Goal: Transaction & Acquisition: Book appointment/travel/reservation

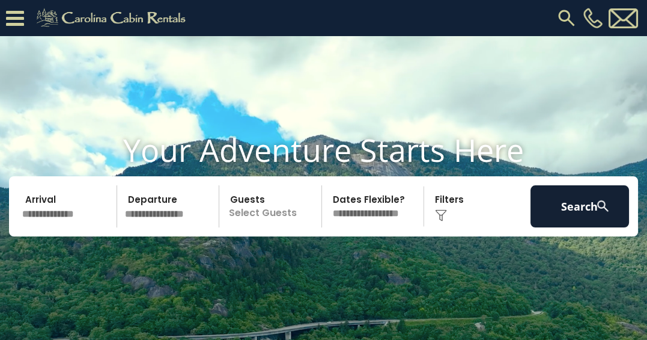
click at [66, 227] on input "text" at bounding box center [67, 206] width 99 height 42
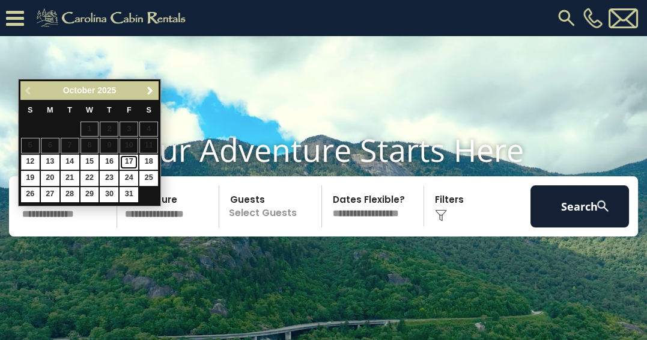
click at [129, 161] on link "17" at bounding box center [129, 161] width 19 height 15
type input "********"
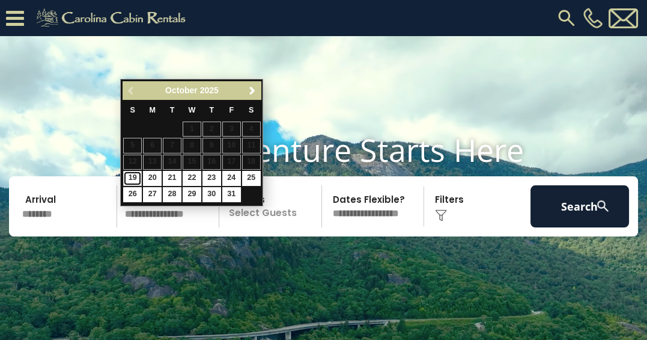
click at [128, 177] on link "19" at bounding box center [132, 178] width 19 height 15
type input "********"
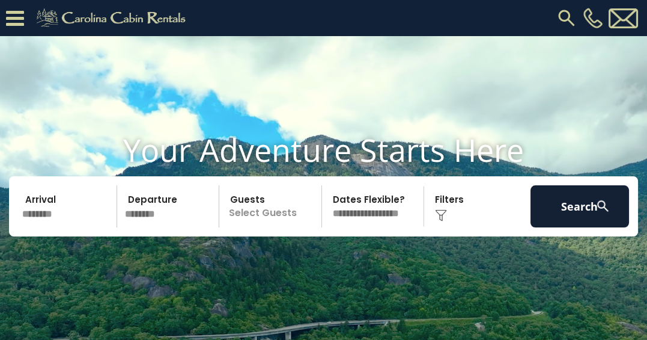
click at [282, 227] on p "Select Guests" at bounding box center [272, 206] width 99 height 42
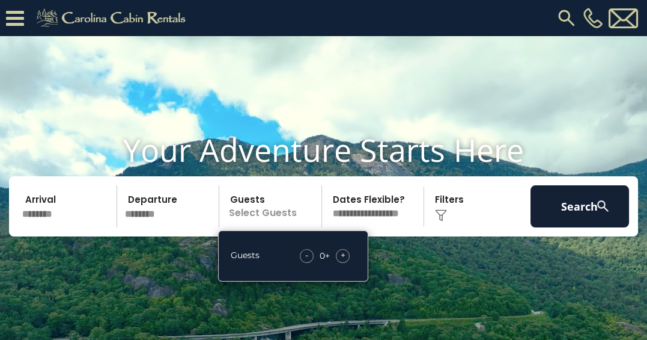
click at [343, 261] on span "+" at bounding box center [343, 255] width 5 height 12
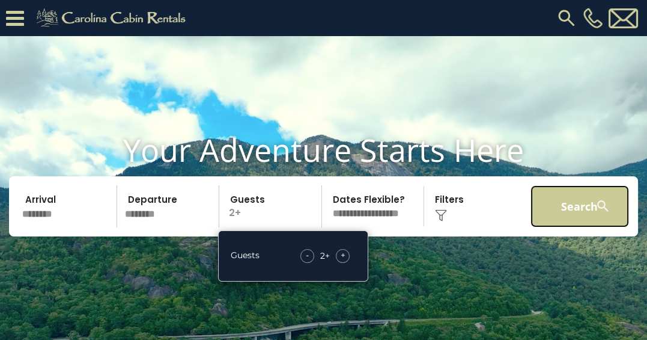
click at [576, 227] on button "Search" at bounding box center [580, 206] width 99 height 42
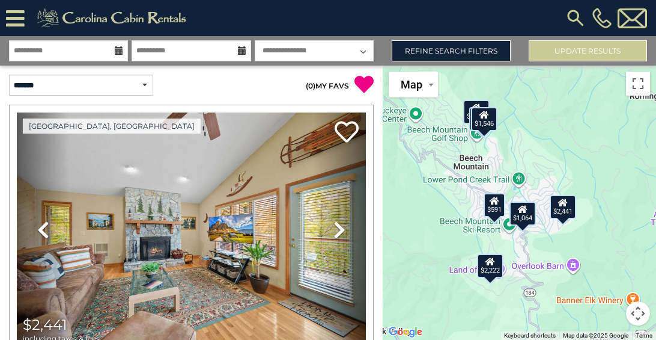
click at [492, 206] on div "$591" at bounding box center [495, 205] width 22 height 24
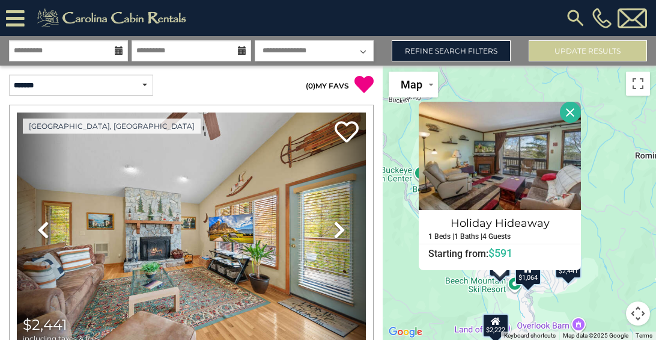
click at [434, 296] on div "$2,441 $1,514 $2,222 $1,360 $591 $1,917 $1,064 $1,382 $1,064 $1,546 Holiday Hid…" at bounding box center [519, 203] width 273 height 274
click at [528, 277] on div "$1,064" at bounding box center [528, 273] width 26 height 24
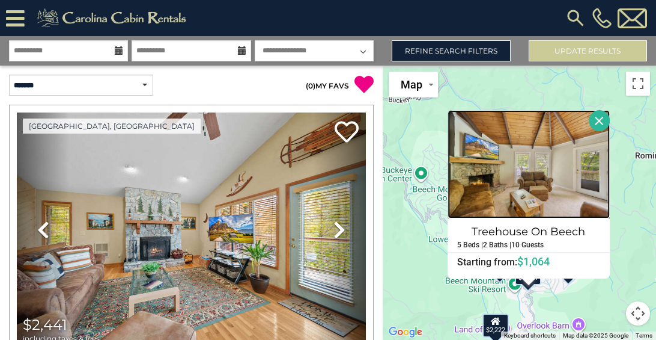
click at [540, 188] on img at bounding box center [529, 164] width 162 height 108
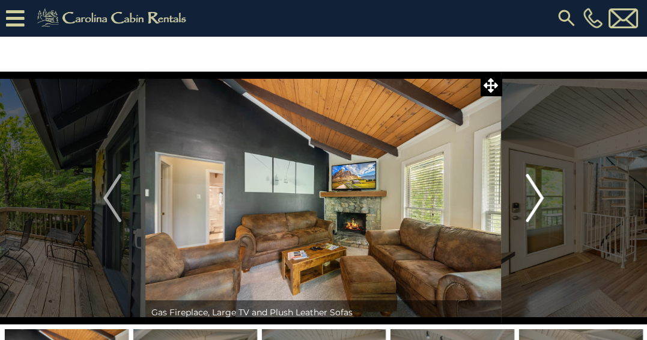
click at [534, 200] on img "Next" at bounding box center [535, 198] width 18 height 48
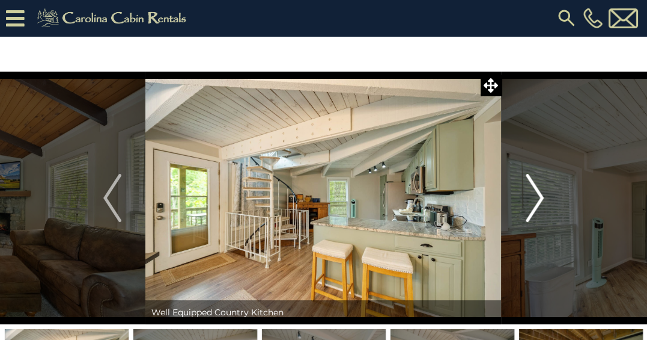
click at [536, 204] on img "Next" at bounding box center [535, 198] width 18 height 48
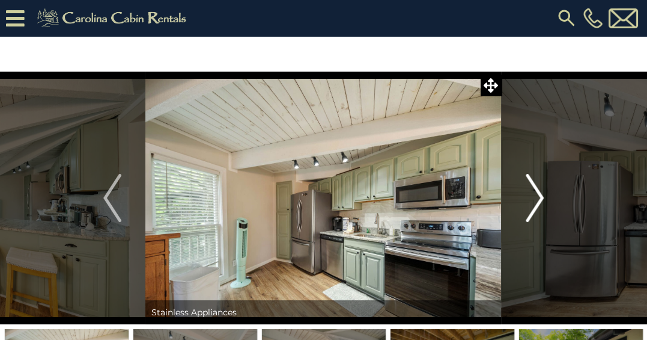
click at [531, 198] on img "Next" at bounding box center [535, 198] width 18 height 48
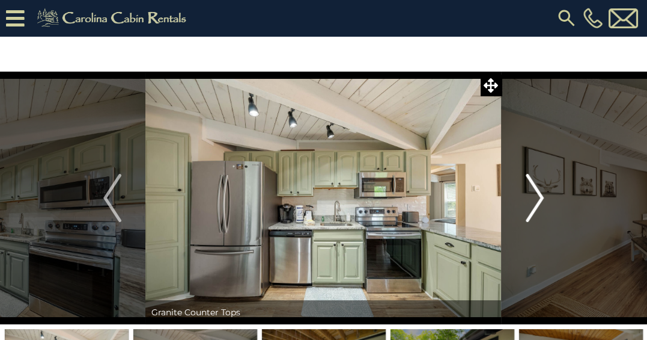
click at [536, 206] on img "Next" at bounding box center [535, 198] width 18 height 48
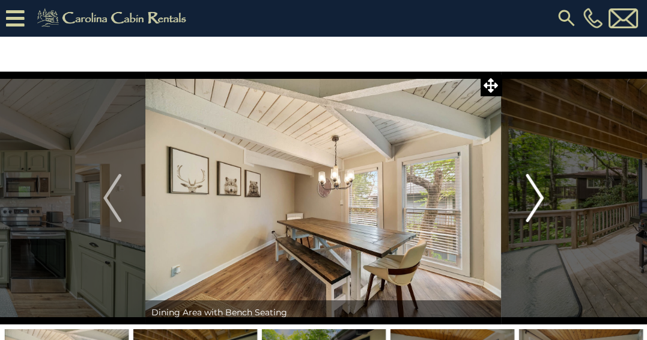
click at [539, 204] on img "Next" at bounding box center [535, 198] width 18 height 48
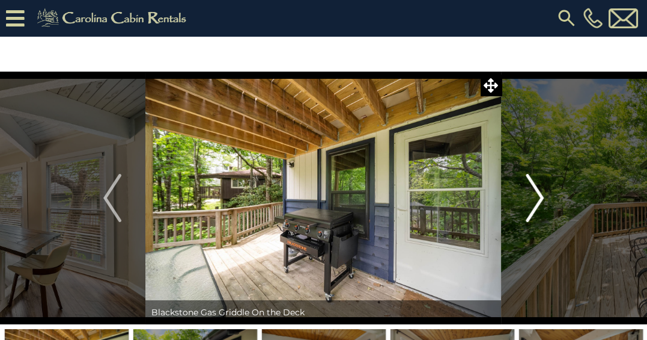
click at [531, 206] on img "Next" at bounding box center [535, 198] width 18 height 48
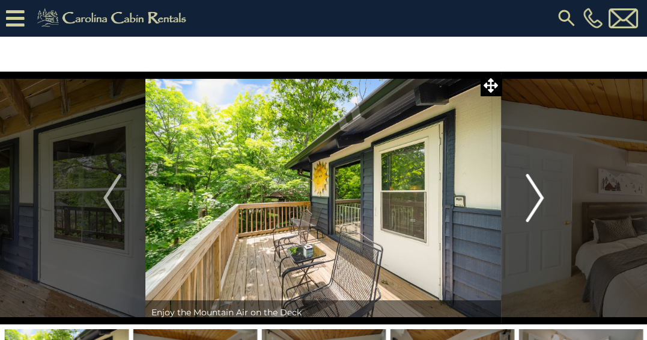
click at [536, 210] on img "Next" at bounding box center [535, 198] width 18 height 48
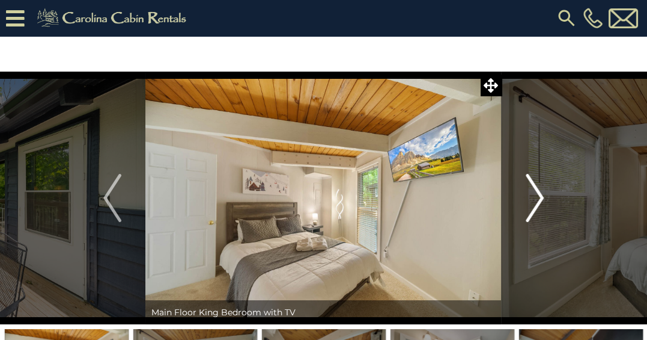
click at [534, 204] on img "Next" at bounding box center [535, 198] width 18 height 48
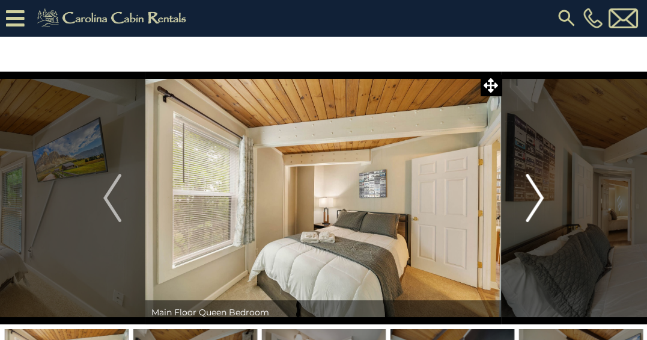
click at [536, 204] on img "Next" at bounding box center [535, 198] width 18 height 48
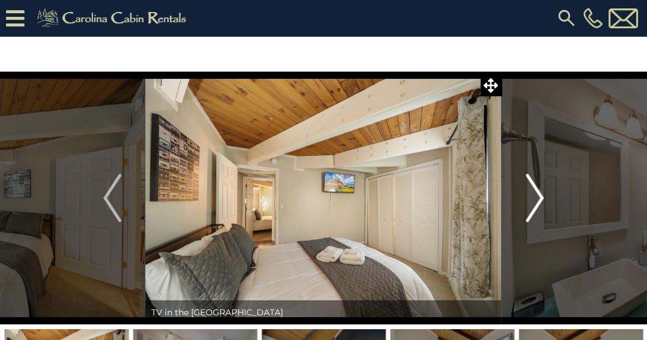
click at [534, 209] on img "Next" at bounding box center [535, 198] width 18 height 48
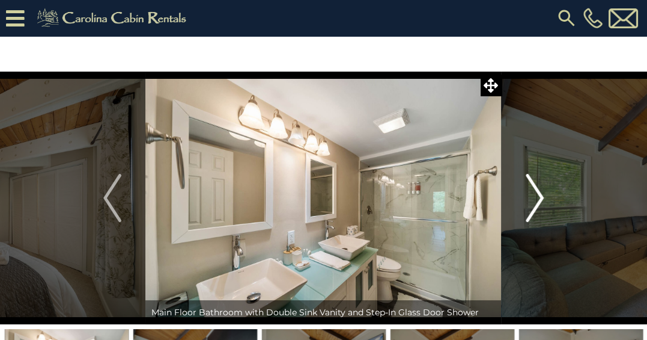
click at [537, 204] on img "Next" at bounding box center [535, 198] width 18 height 48
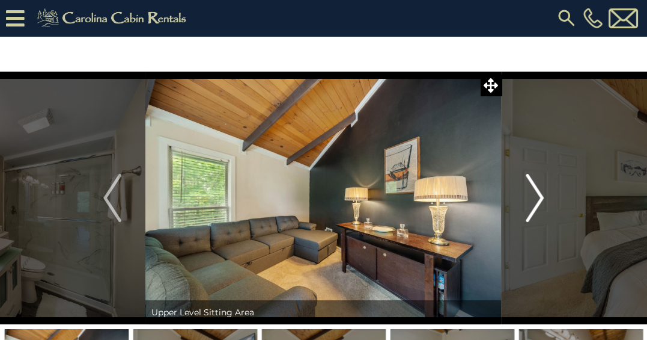
click at [529, 201] on img "Next" at bounding box center [535, 198] width 18 height 48
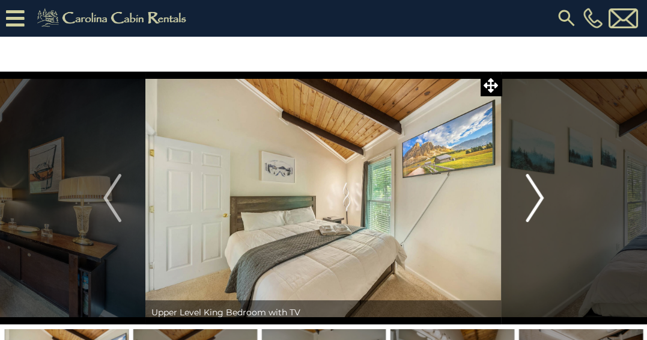
click at [528, 203] on img "Next" at bounding box center [535, 198] width 18 height 48
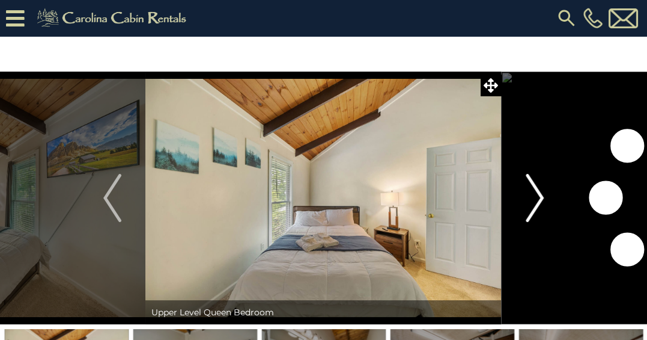
click at [535, 202] on img "Next" at bounding box center [535, 198] width 18 height 48
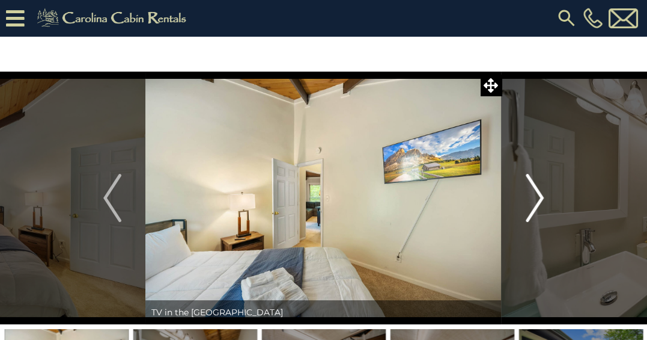
click at [527, 212] on img "Next" at bounding box center [535, 198] width 18 height 48
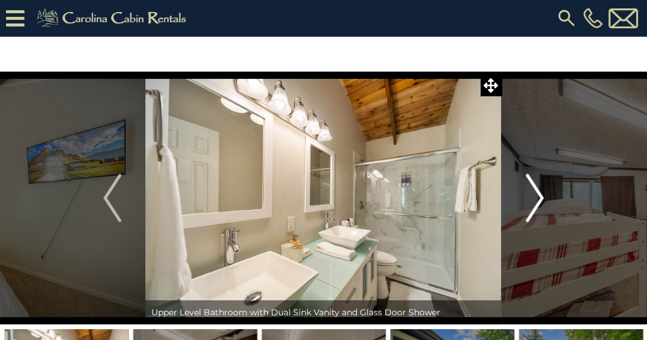
click at [529, 206] on img "Next" at bounding box center [535, 198] width 18 height 48
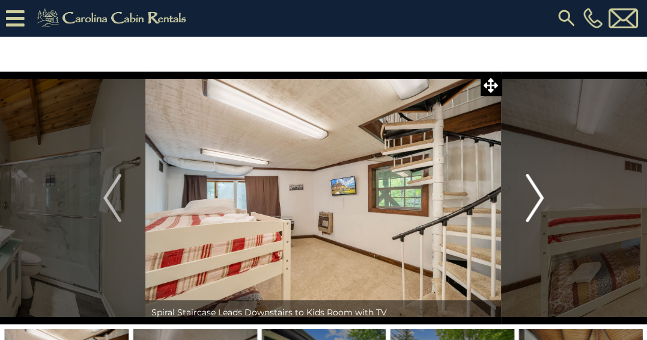
click at [529, 210] on img "Next" at bounding box center [535, 198] width 18 height 48
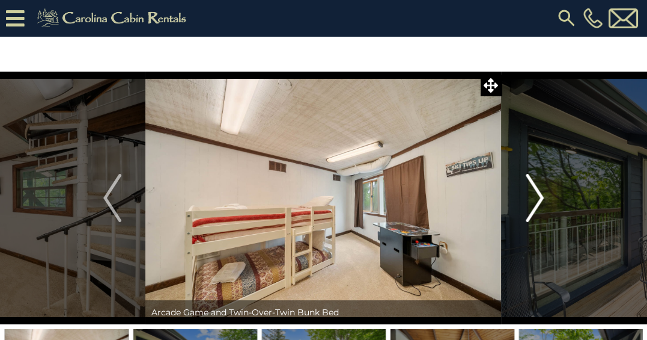
click at [534, 207] on img "Next" at bounding box center [535, 198] width 18 height 48
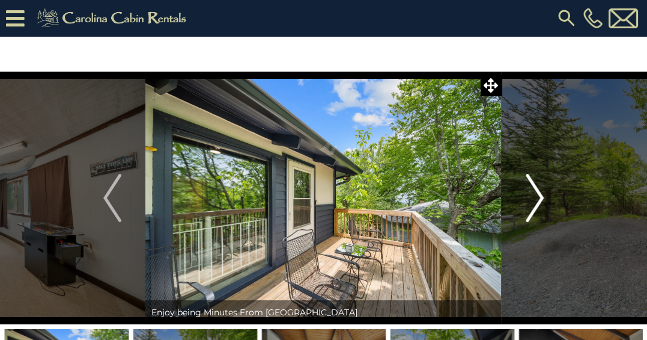
click at [526, 207] on img "Next" at bounding box center [535, 198] width 18 height 48
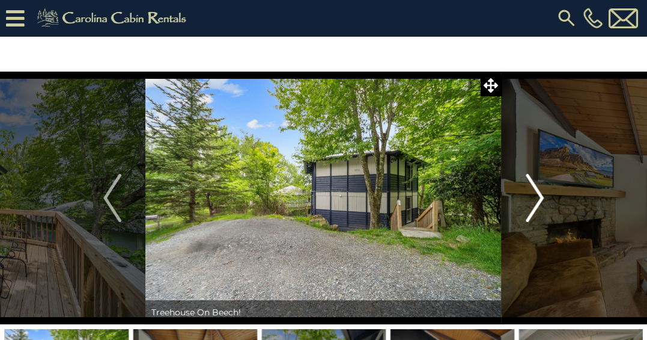
click at [536, 207] on img "Next" at bounding box center [535, 198] width 18 height 48
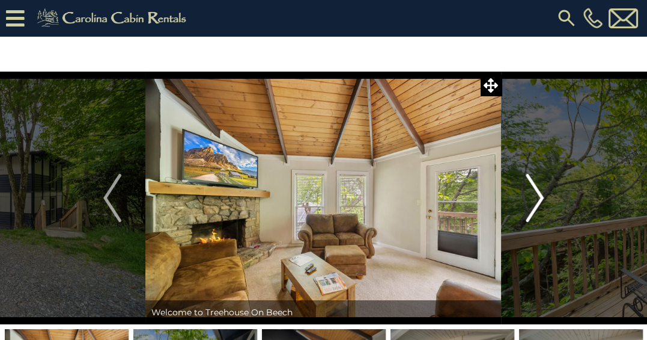
click at [529, 208] on img "Next" at bounding box center [535, 198] width 18 height 48
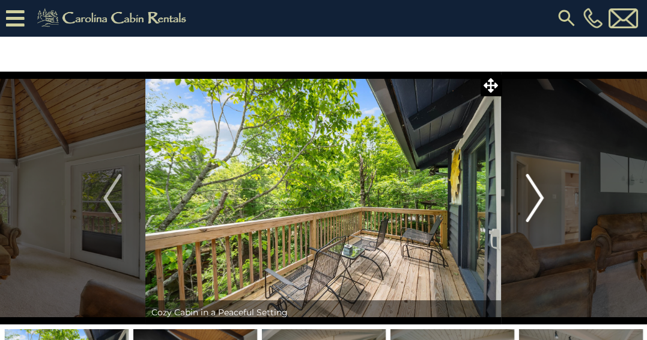
click at [537, 189] on img "Next" at bounding box center [535, 198] width 18 height 48
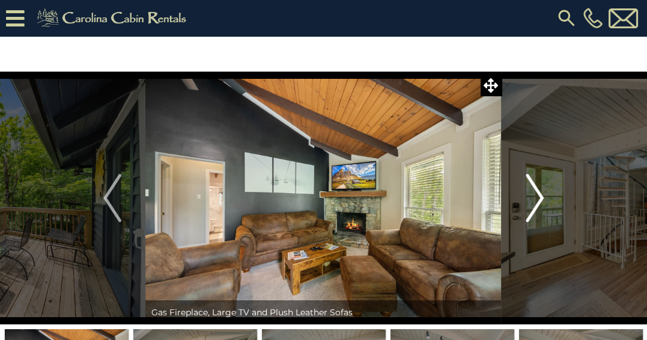
click at [529, 206] on img "Next" at bounding box center [535, 198] width 18 height 48
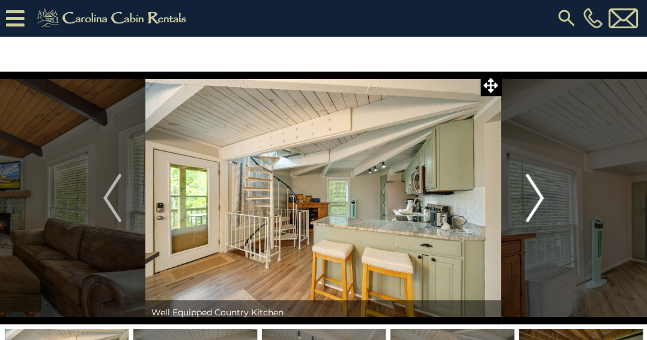
click at [533, 206] on img "Next" at bounding box center [535, 198] width 18 height 48
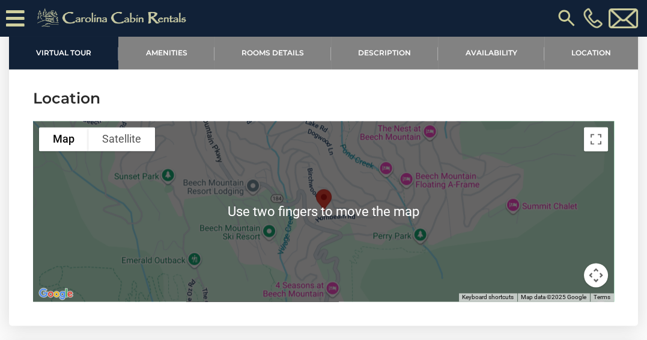
scroll to position [2469, 0]
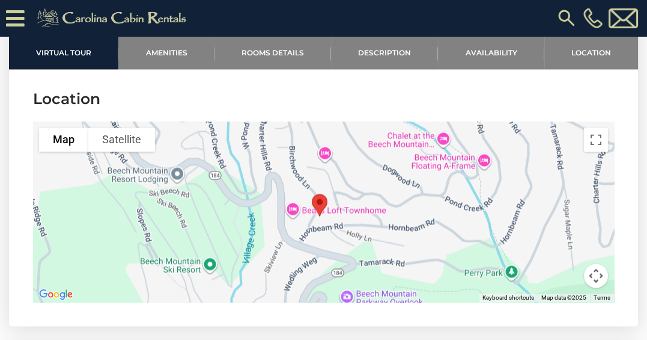
click at [137, 151] on button "Satellite" at bounding box center [121, 139] width 67 height 24
